Goal: Find specific page/section: Find specific page/section

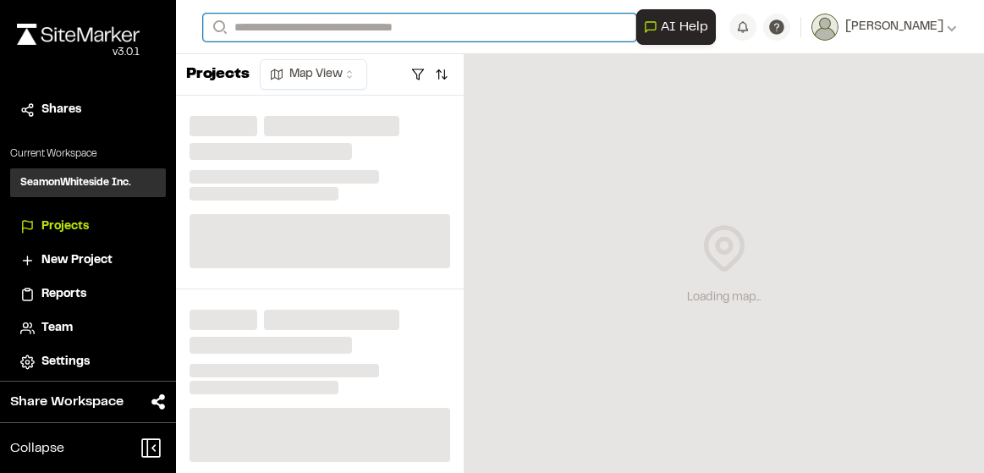
click at [274, 28] on input "Search" at bounding box center [419, 28] width 433 height 28
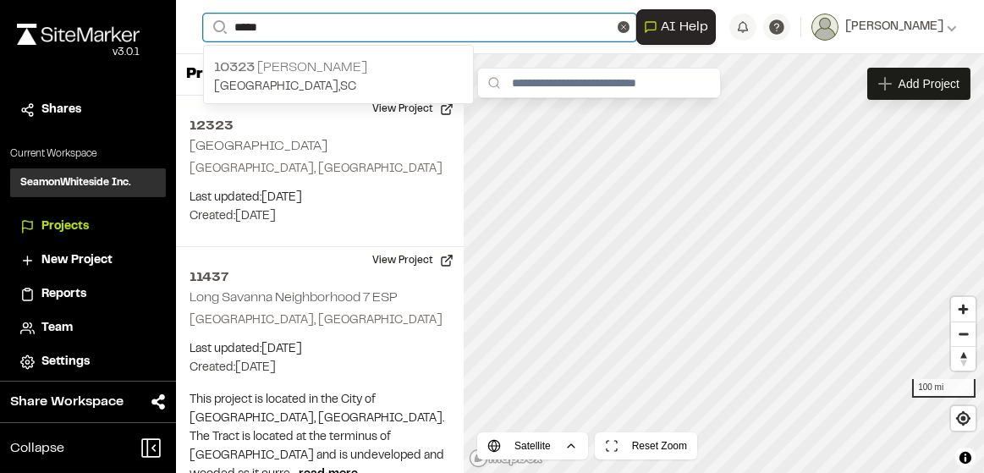
type input "*****"
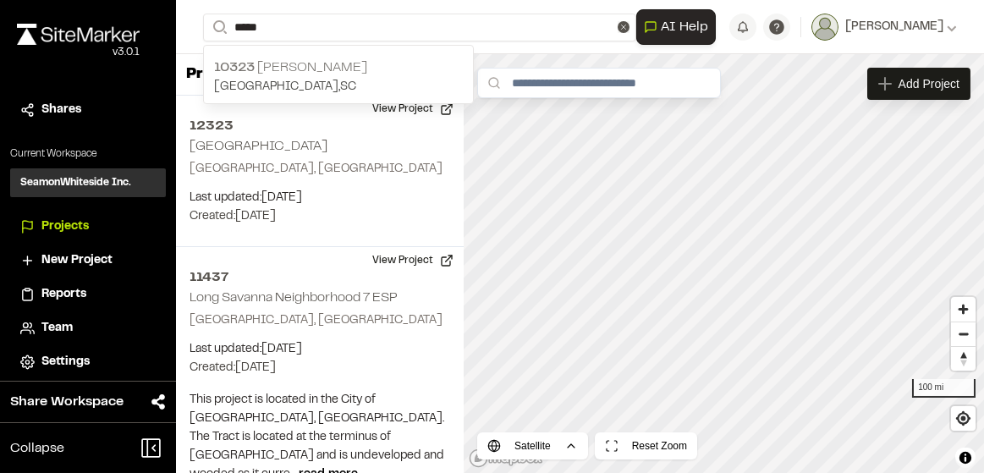
click at [282, 69] on p "10323 [PERSON_NAME] Kia" at bounding box center [338, 68] width 249 height 20
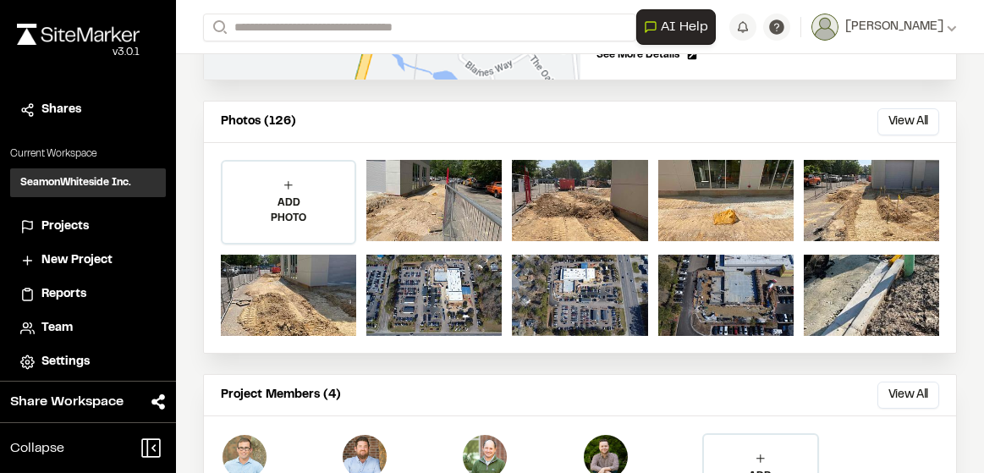
scroll to position [451, 0]
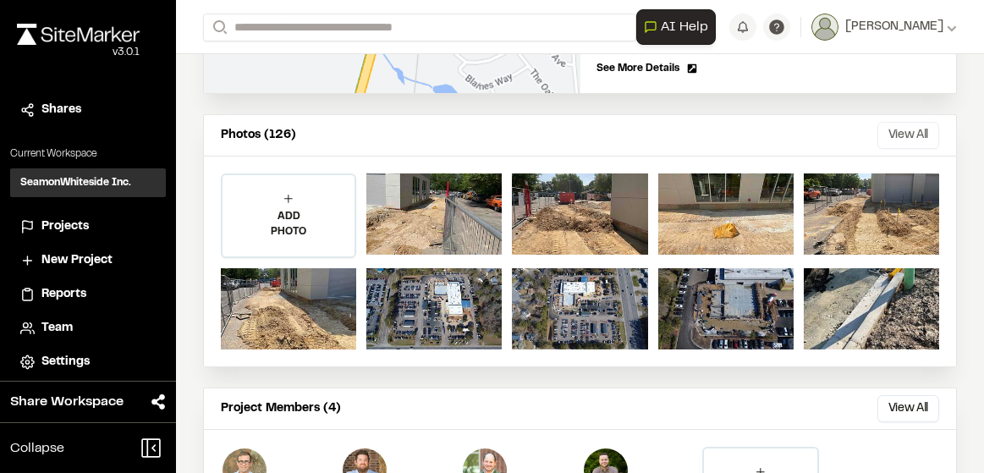
click at [889, 137] on button "View All" at bounding box center [908, 135] width 62 height 27
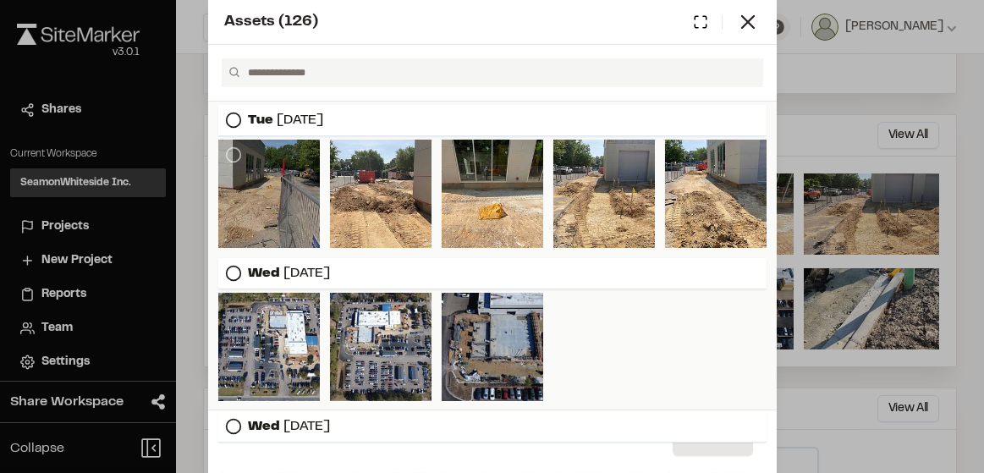
click at [283, 179] on div at bounding box center [269, 194] width 102 height 108
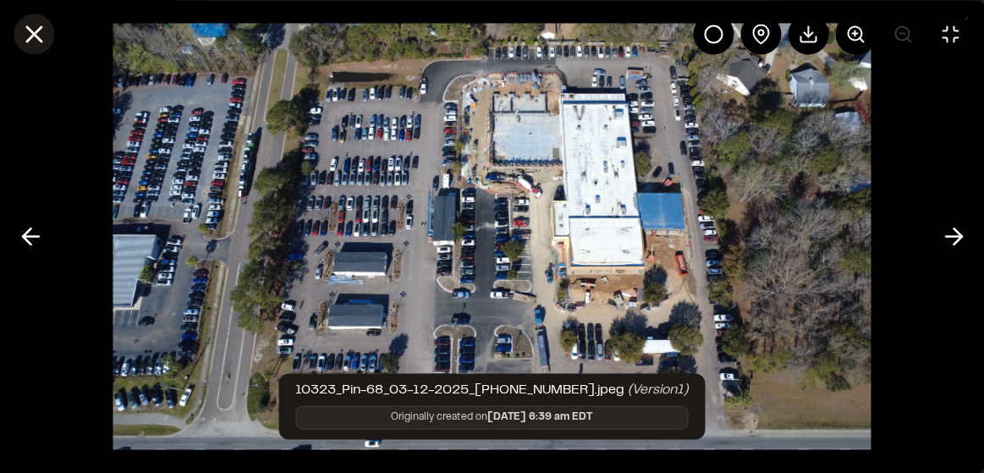
click at [39, 36] on icon at bounding box center [33, 33] width 29 height 29
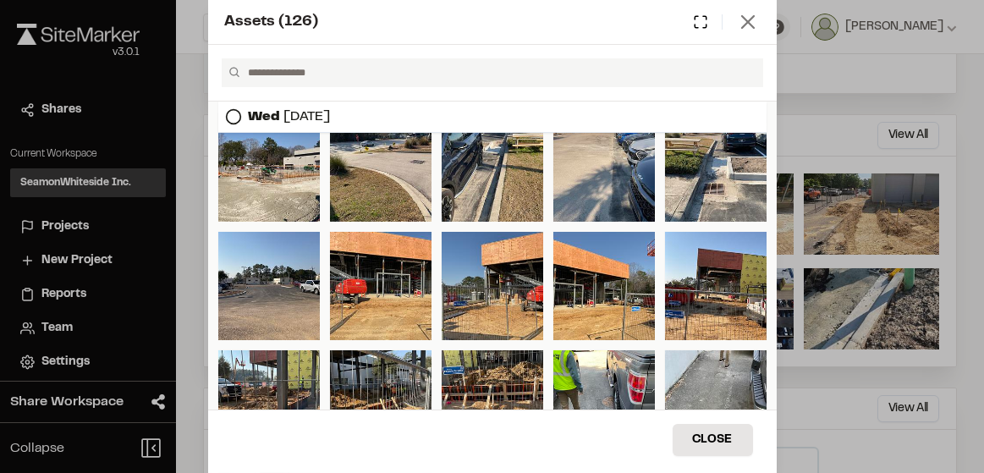
click at [751, 17] on icon at bounding box center [748, 22] width 24 height 24
